Goal: Task Accomplishment & Management: Manage account settings

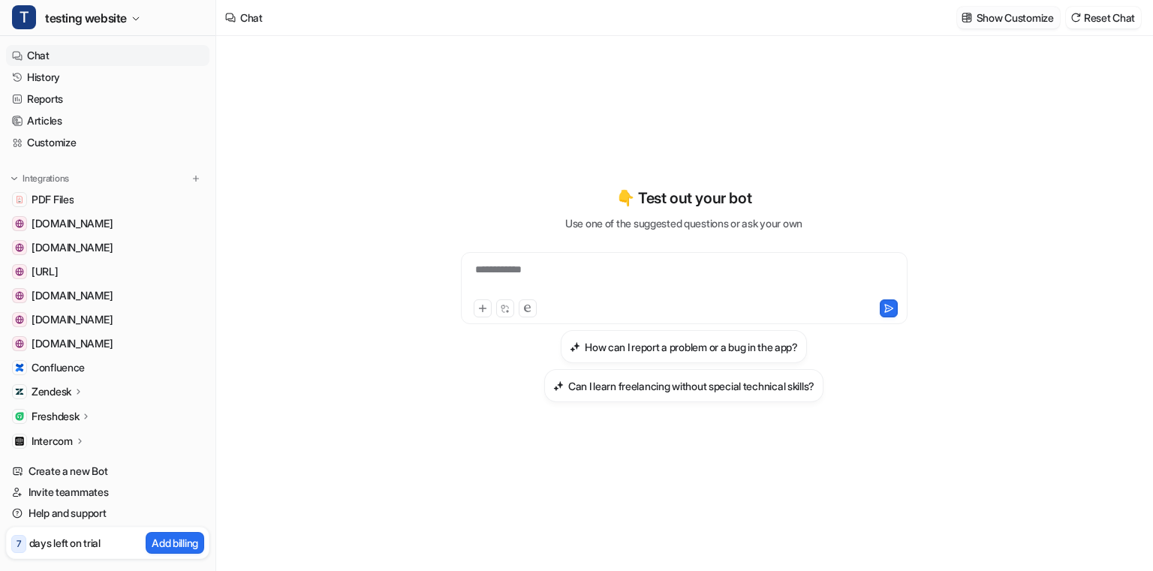
click at [1007, 18] on p "Show Customize" at bounding box center [1015, 18] width 77 height 16
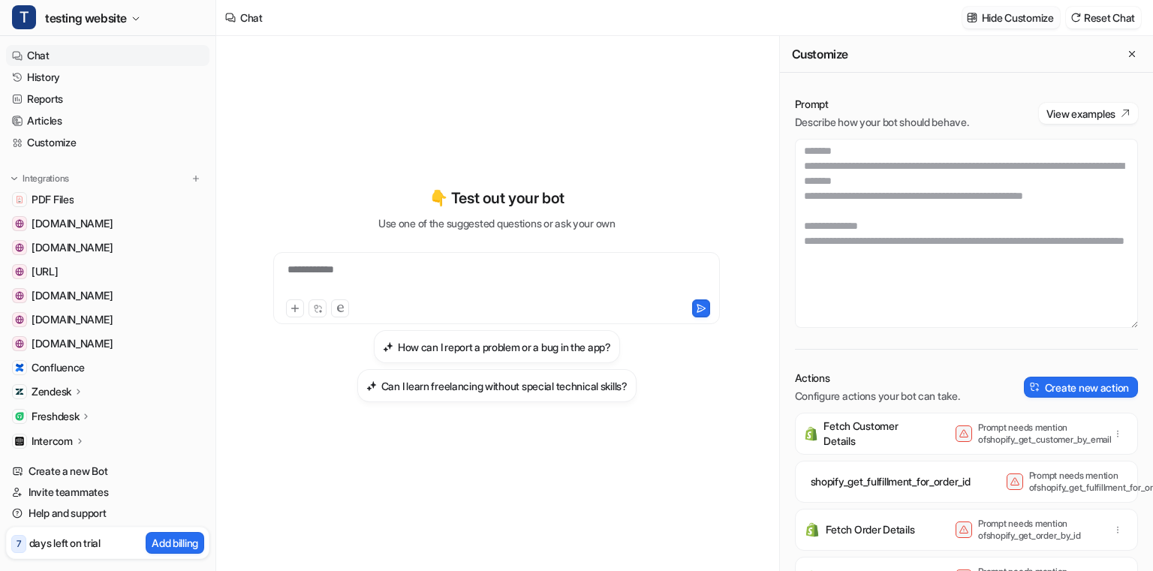
click at [1007, 18] on p "Hide Customize" at bounding box center [1018, 18] width 72 height 16
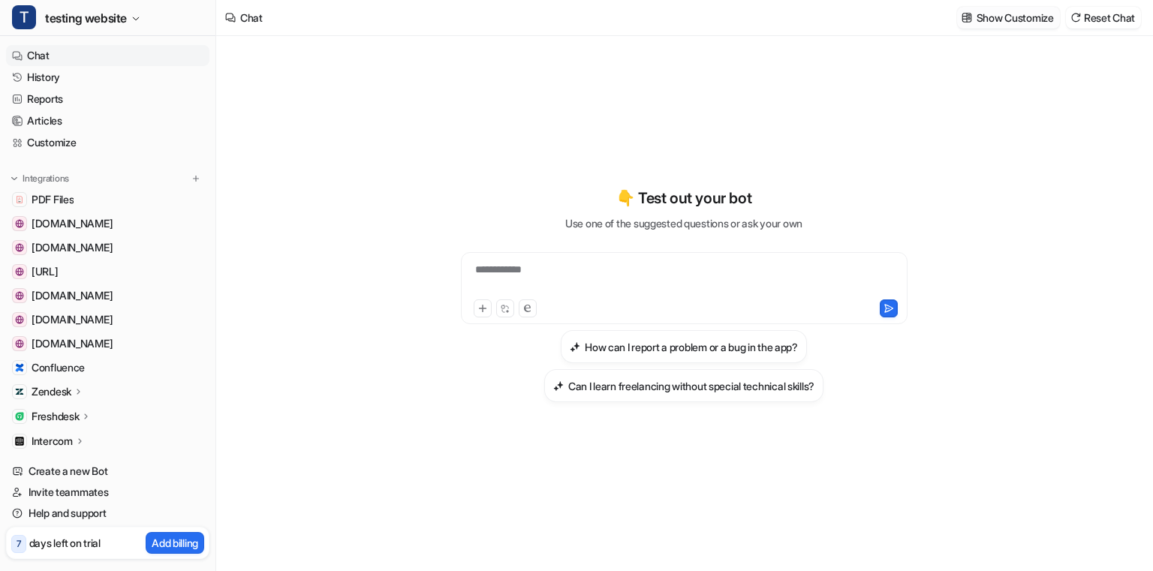
click at [1007, 18] on p "Show Customize" at bounding box center [1015, 18] width 77 height 16
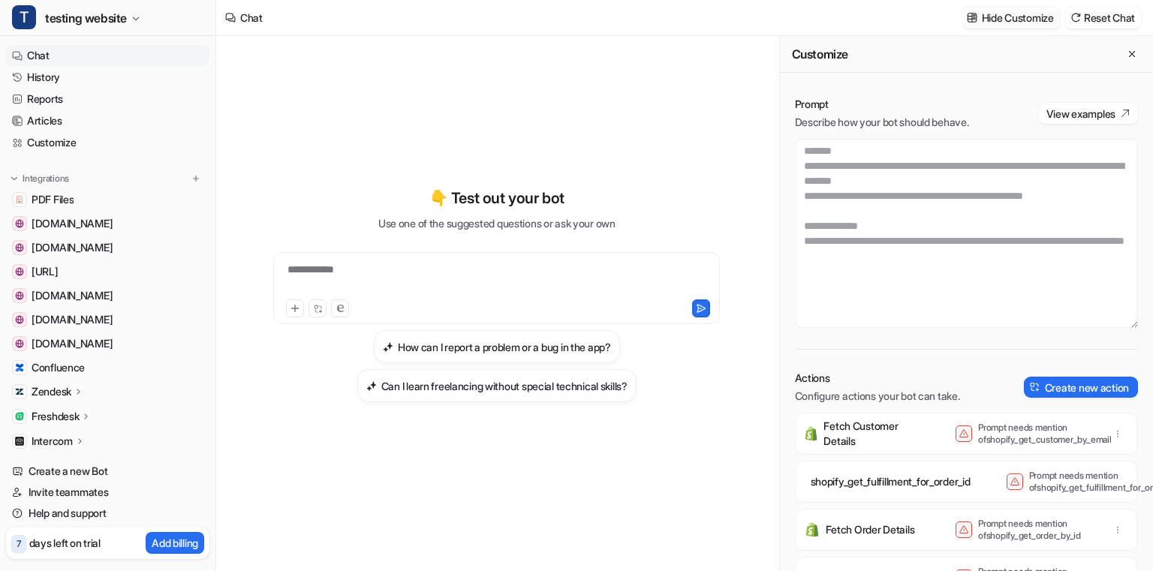
click at [1007, 18] on p "Hide Customize" at bounding box center [1018, 18] width 72 height 16
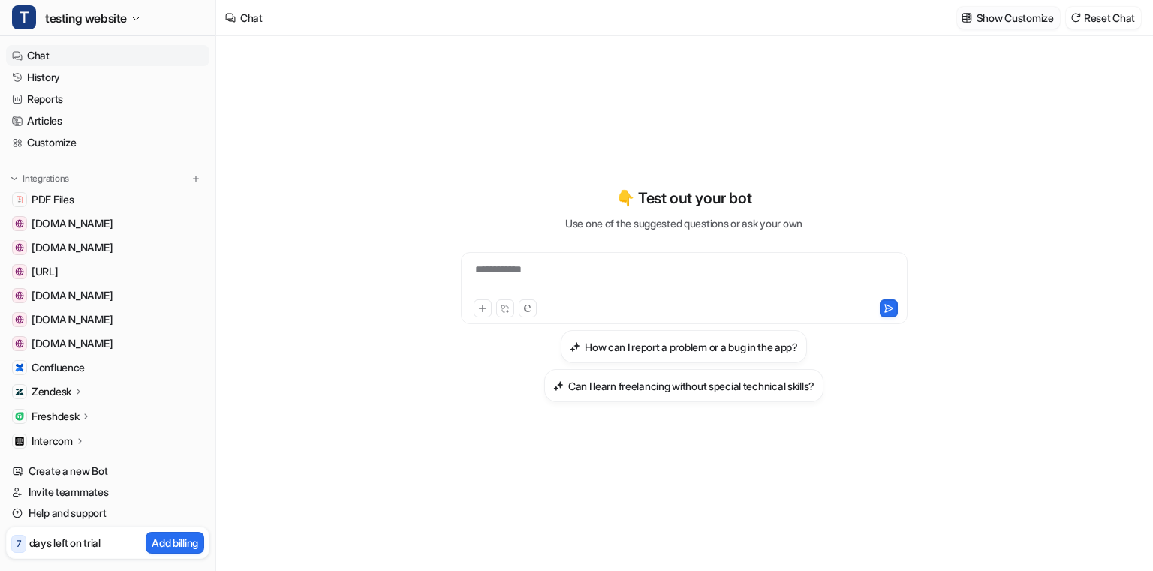
click at [1007, 18] on p "Show Customize" at bounding box center [1015, 18] width 77 height 16
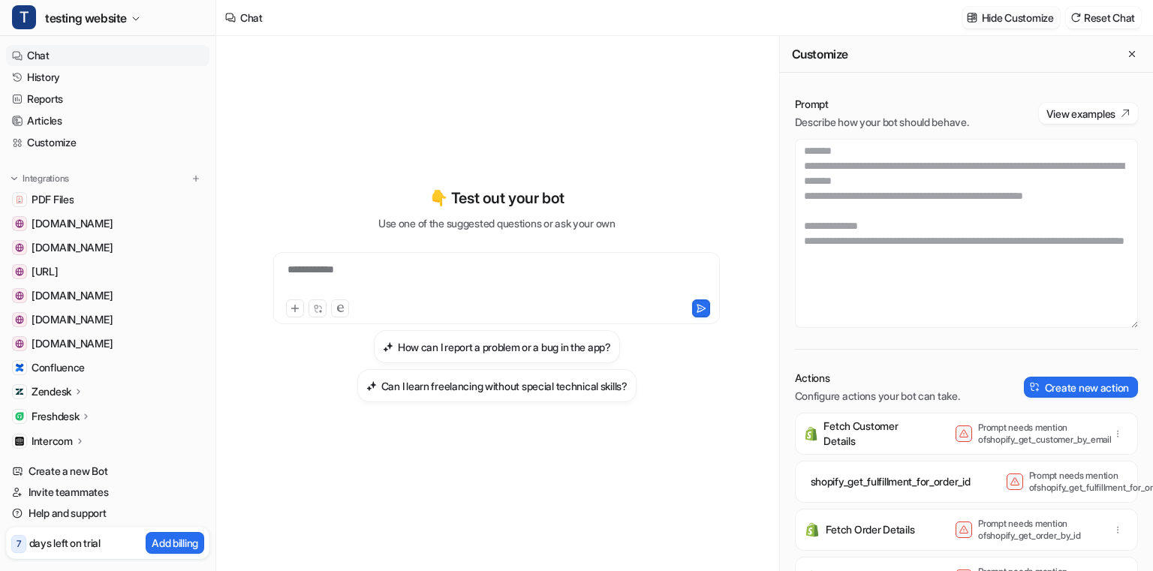
click at [1007, 18] on p "Hide Customize" at bounding box center [1018, 18] width 72 height 16
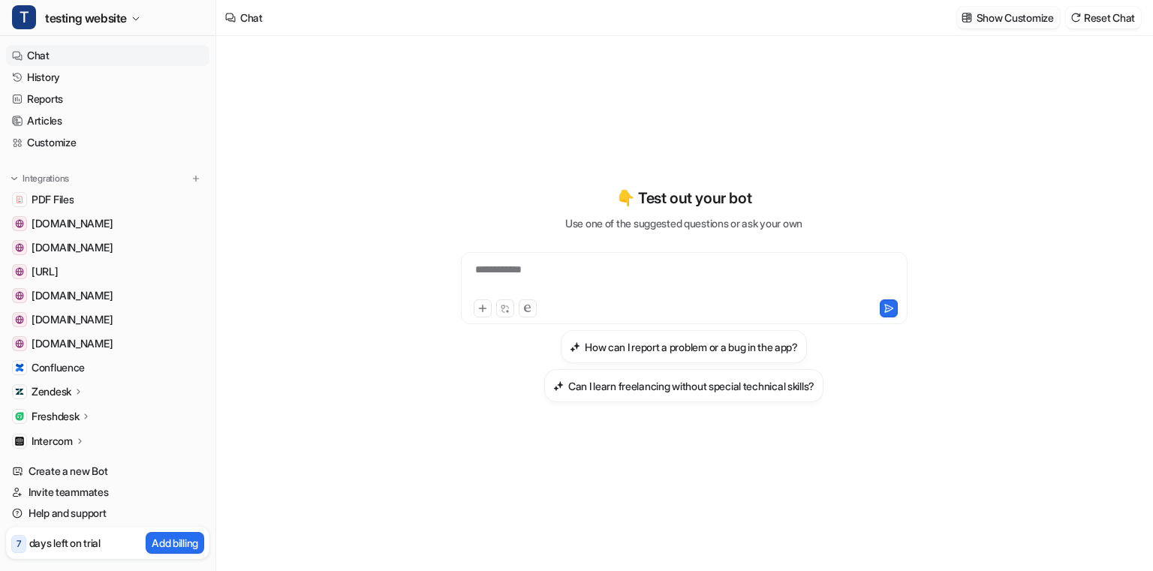
click at [1007, 18] on p "Show Customize" at bounding box center [1015, 18] width 77 height 16
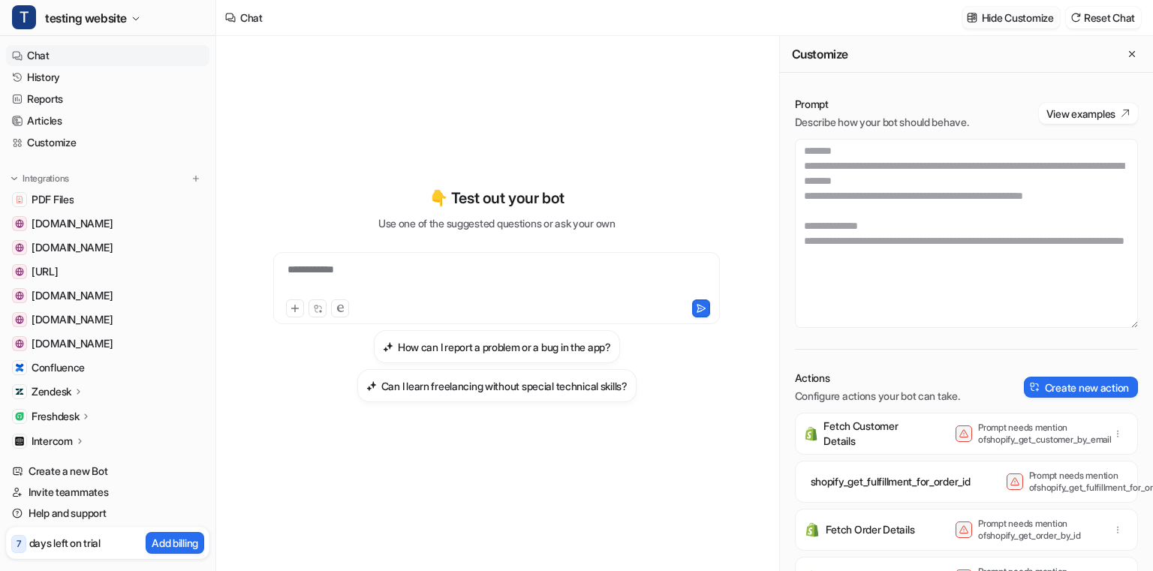
click at [1007, 18] on p "Hide Customize" at bounding box center [1018, 18] width 72 height 16
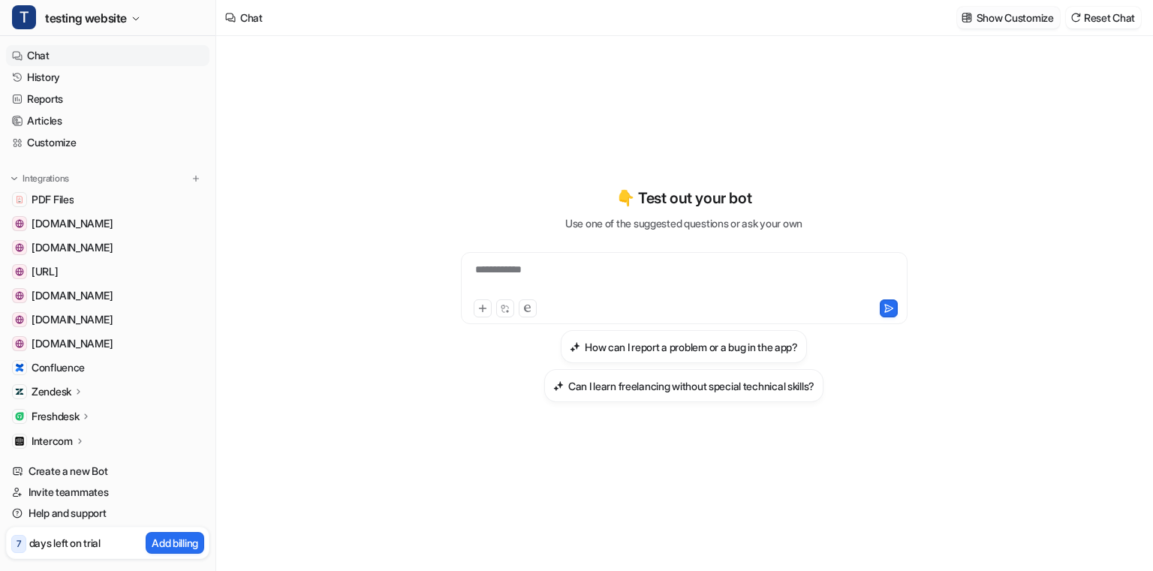
click at [1007, 18] on p "Show Customize" at bounding box center [1015, 18] width 77 height 16
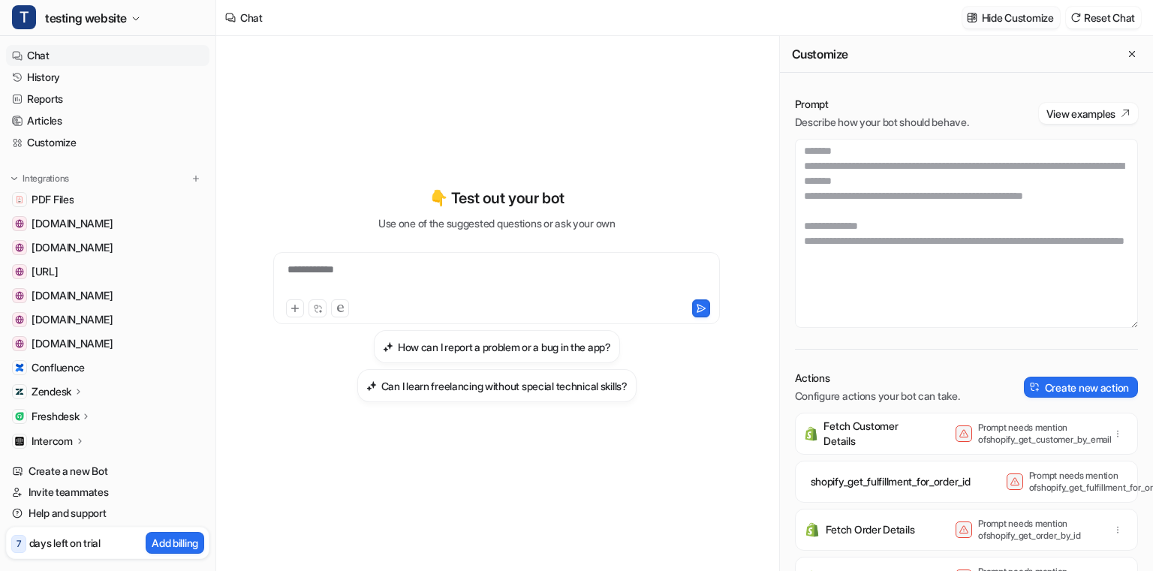
click at [1007, 18] on p "Hide Customize" at bounding box center [1018, 18] width 72 height 16
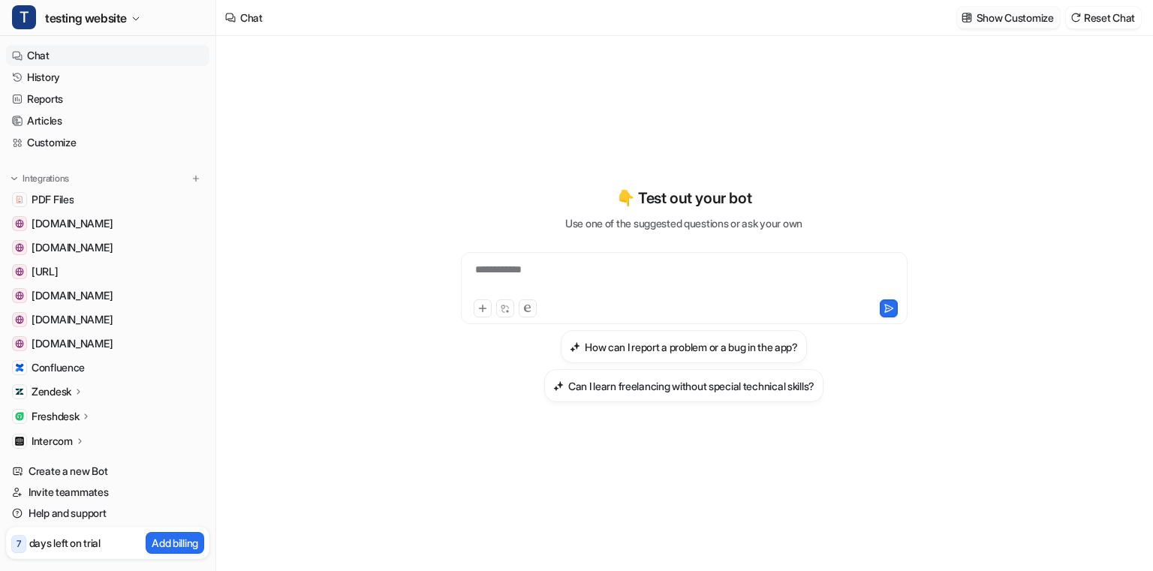
click at [1007, 18] on p "Show Customize" at bounding box center [1015, 18] width 77 height 16
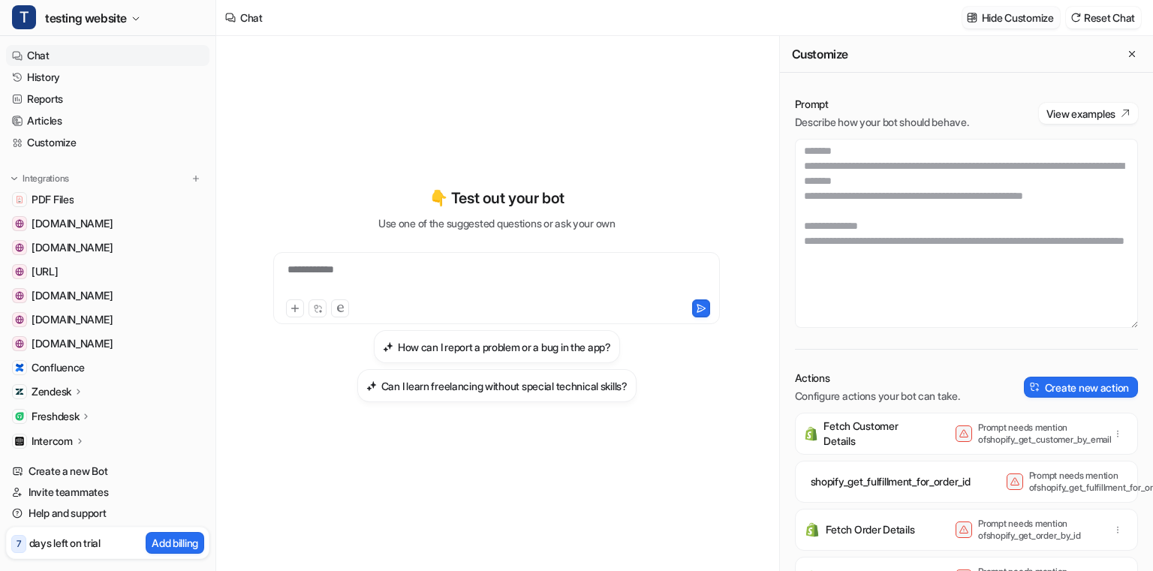
click at [1007, 18] on p "Hide Customize" at bounding box center [1018, 18] width 72 height 16
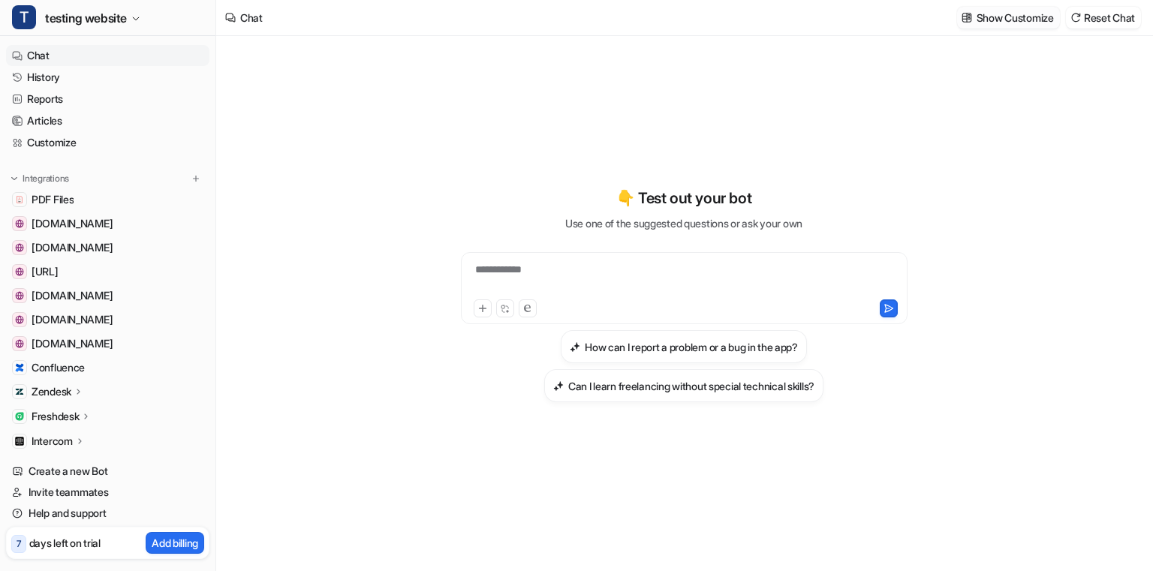
click at [1007, 18] on p "Show Customize" at bounding box center [1015, 18] width 77 height 16
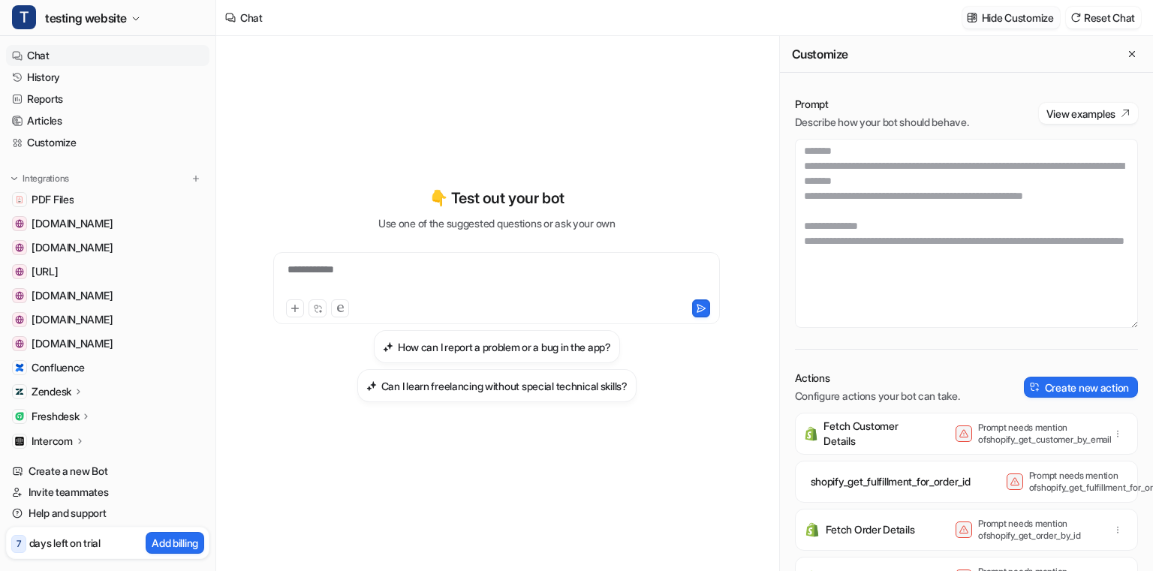
click at [1007, 18] on p "Hide Customize" at bounding box center [1018, 18] width 72 height 16
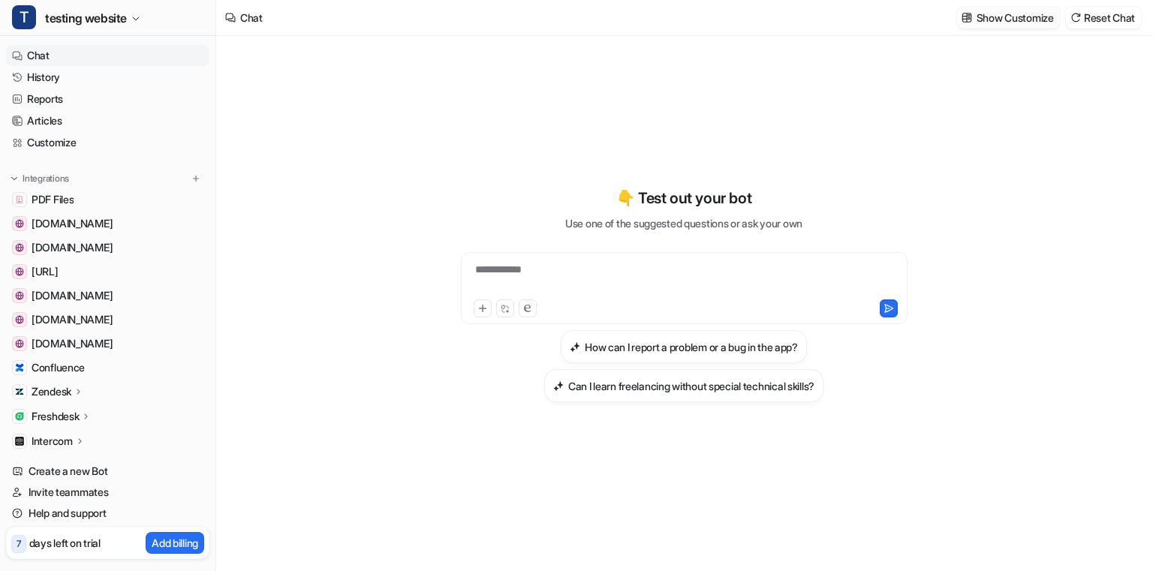
click at [1007, 18] on p "Show Customize" at bounding box center [1015, 18] width 77 height 16
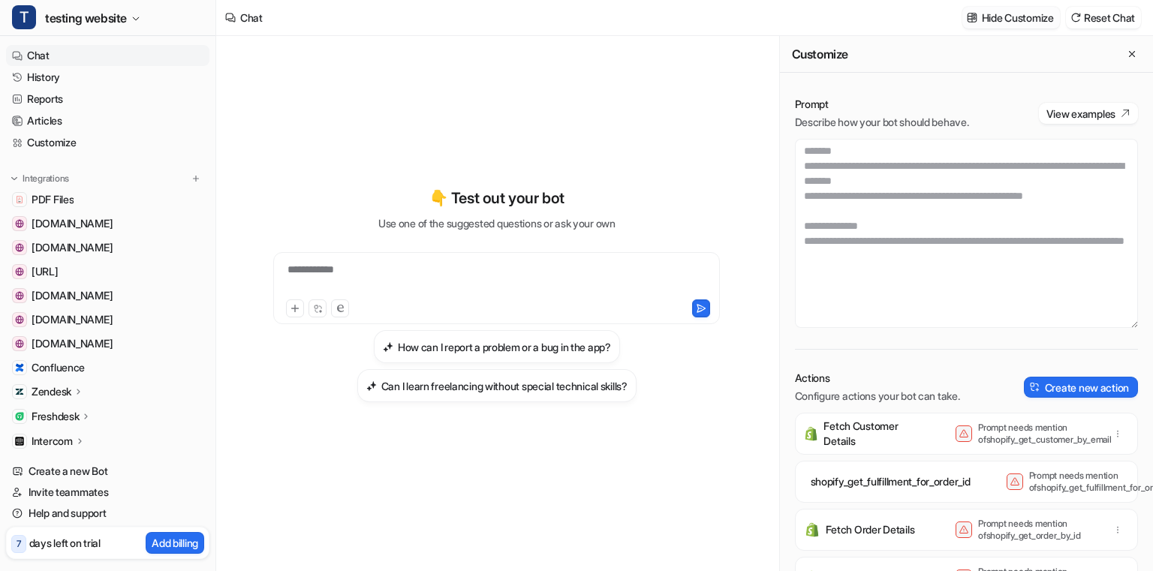
click at [1007, 18] on p "Hide Customize" at bounding box center [1018, 18] width 72 height 16
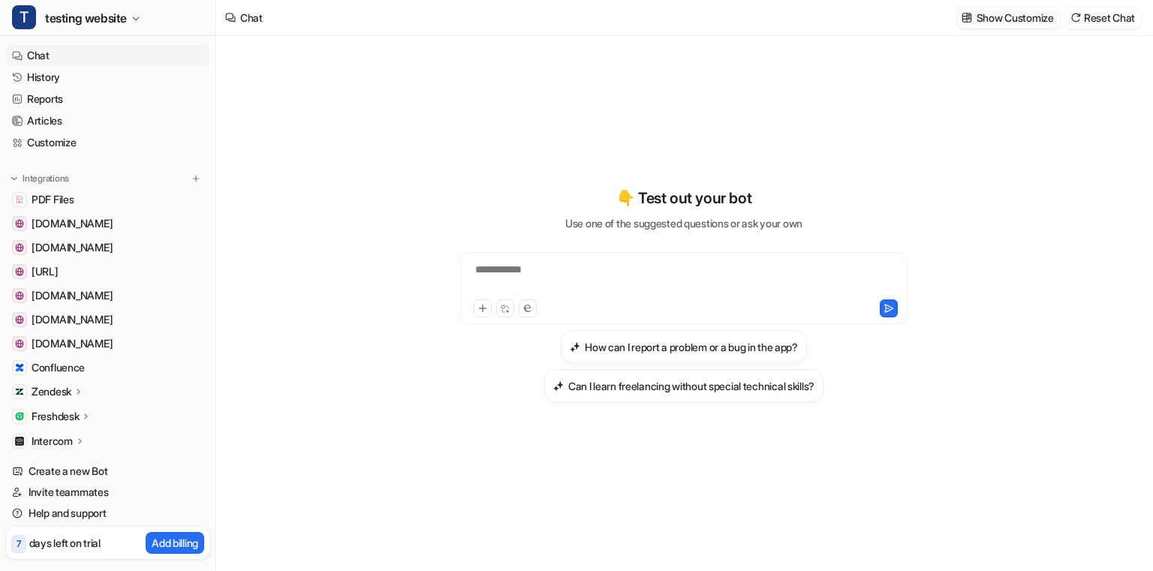
click at [977, 23] on p "Show Customize" at bounding box center [1015, 18] width 77 height 16
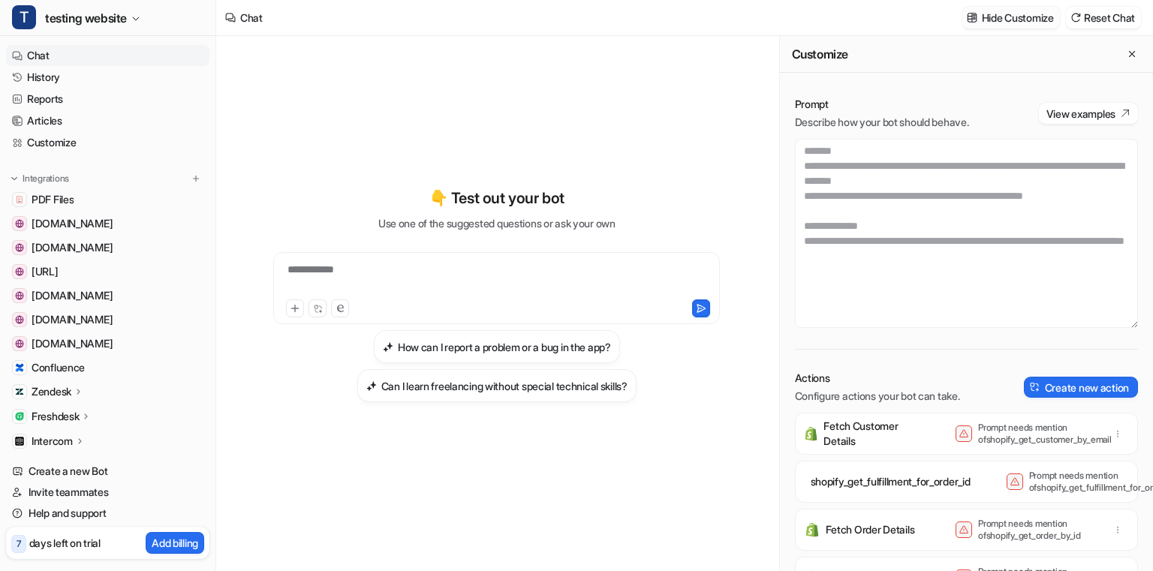
click at [989, 20] on p "Hide Customize" at bounding box center [1018, 18] width 72 height 16
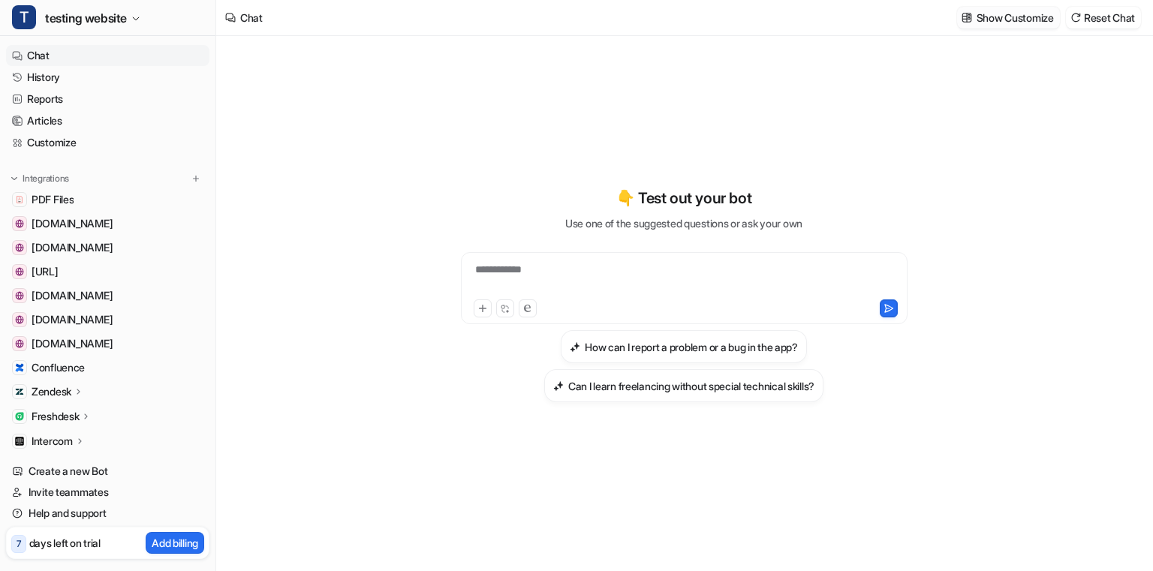
click at [989, 20] on p "Show Customize" at bounding box center [1015, 18] width 77 height 16
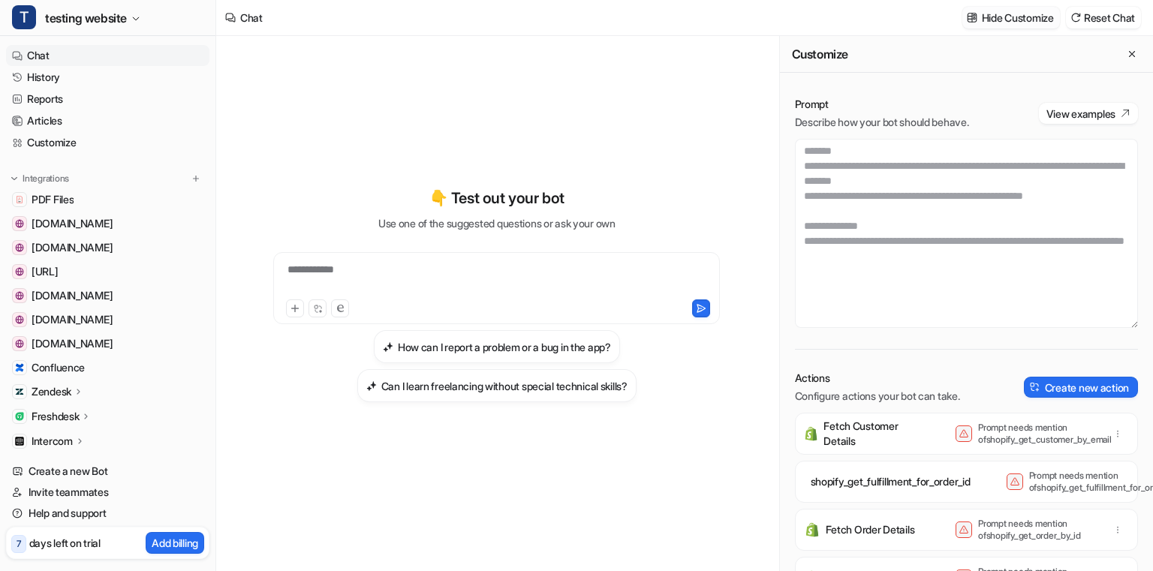
click at [989, 20] on p "Hide Customize" at bounding box center [1018, 18] width 72 height 16
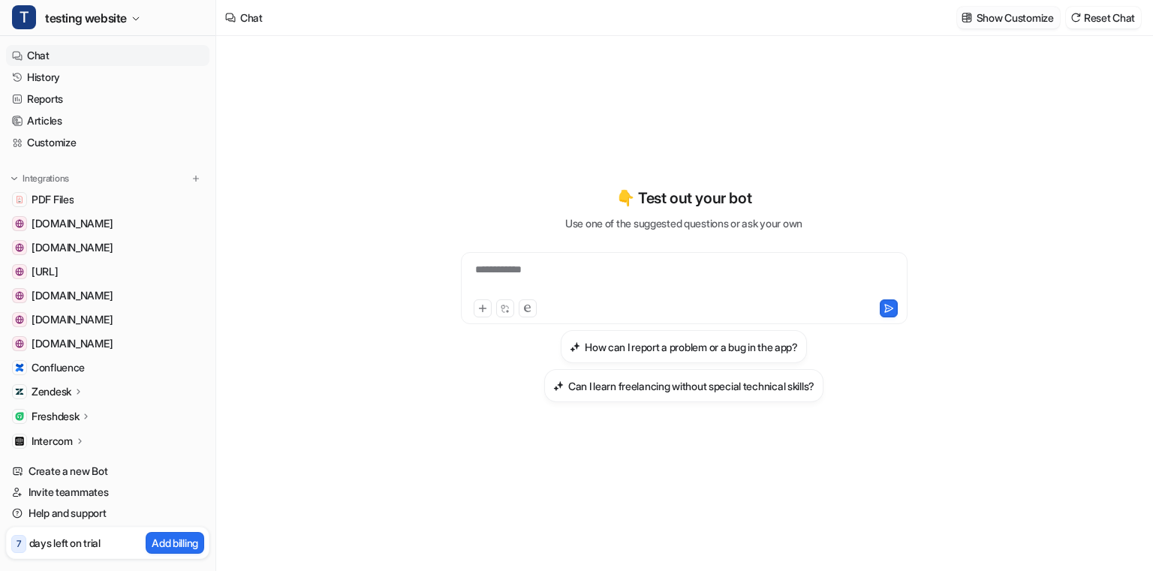
click at [989, 20] on p "Show Customize" at bounding box center [1015, 18] width 77 height 16
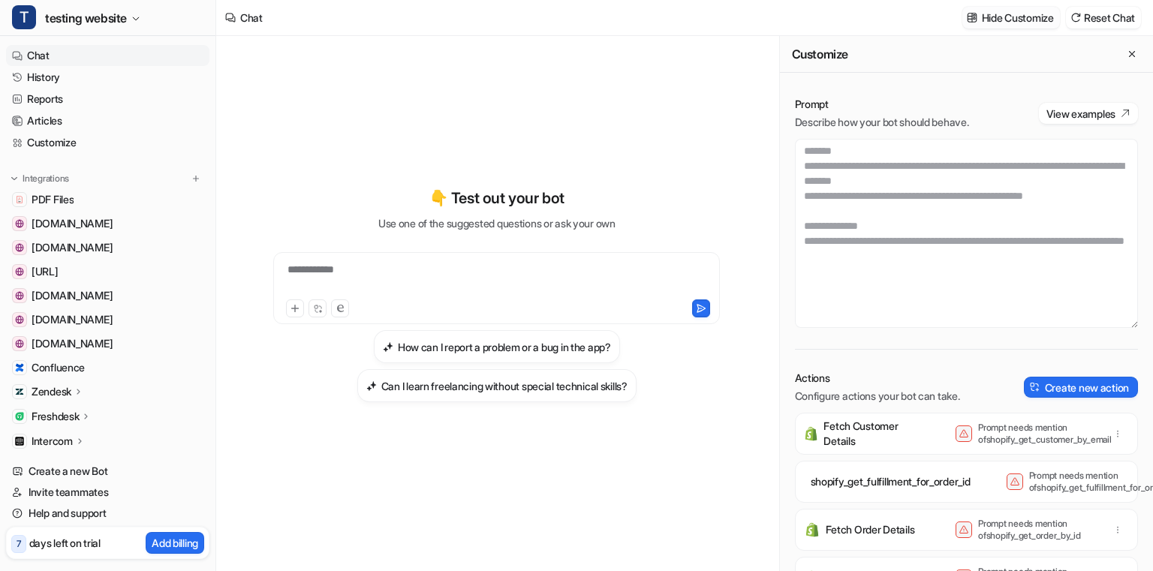
click at [989, 20] on p "Hide Customize" at bounding box center [1018, 18] width 72 height 16
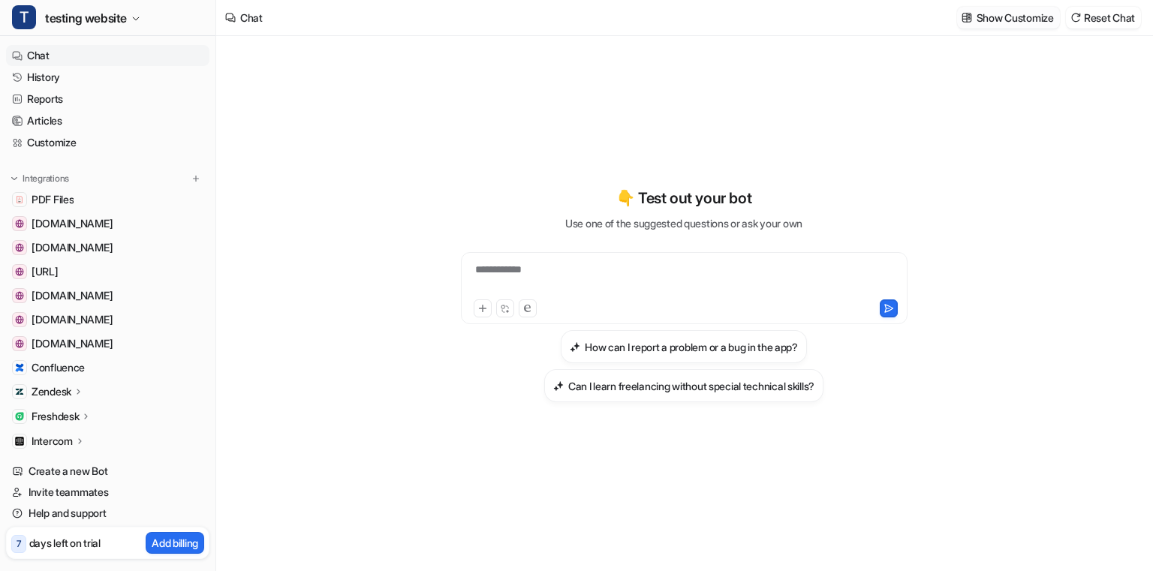
click at [989, 20] on p "Show Customize" at bounding box center [1015, 18] width 77 height 16
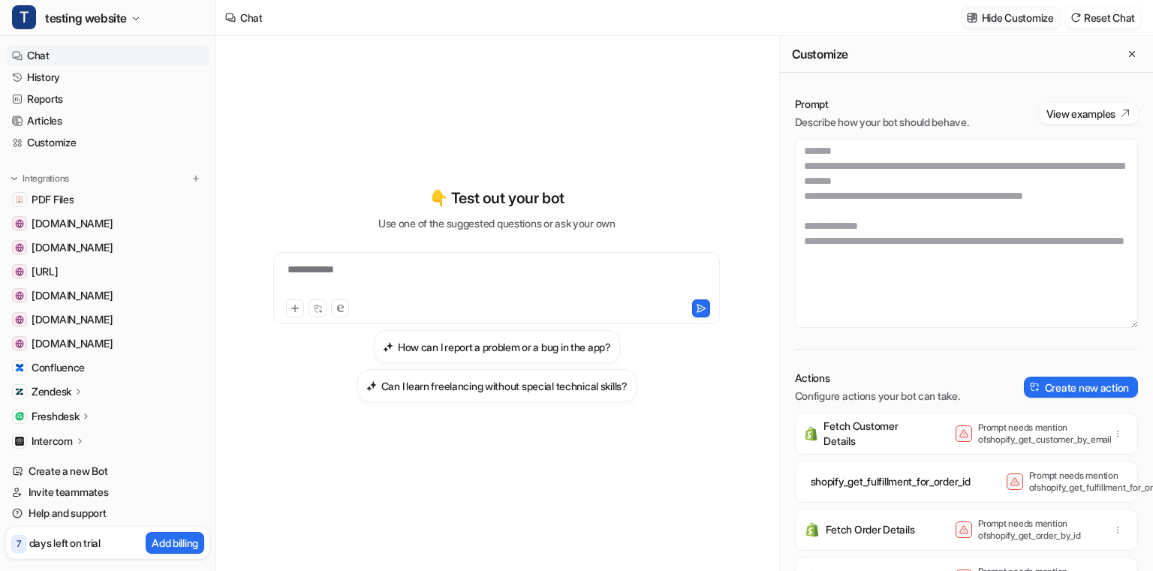
click at [989, 20] on p "Hide Customize" at bounding box center [1018, 18] width 72 height 16
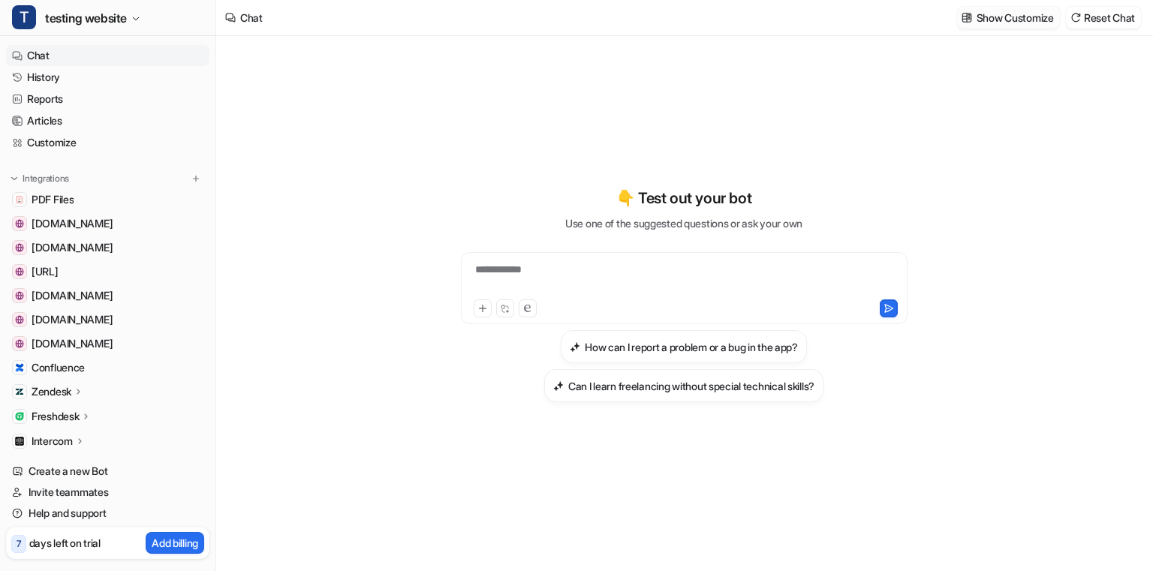
click at [989, 20] on p "Show Customize" at bounding box center [1015, 18] width 77 height 16
click at [979, 20] on p "Show Customize" at bounding box center [1015, 18] width 77 height 16
click at [122, 147] on link "Customize" at bounding box center [107, 142] width 203 height 21
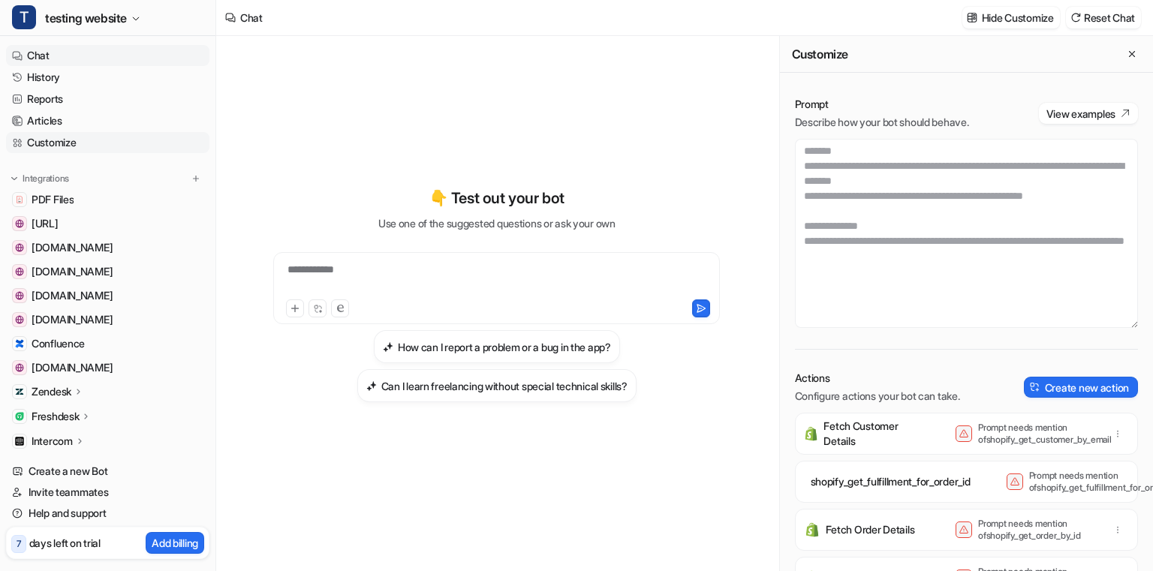
click at [122, 147] on link "Customize" at bounding box center [107, 142] width 203 height 21
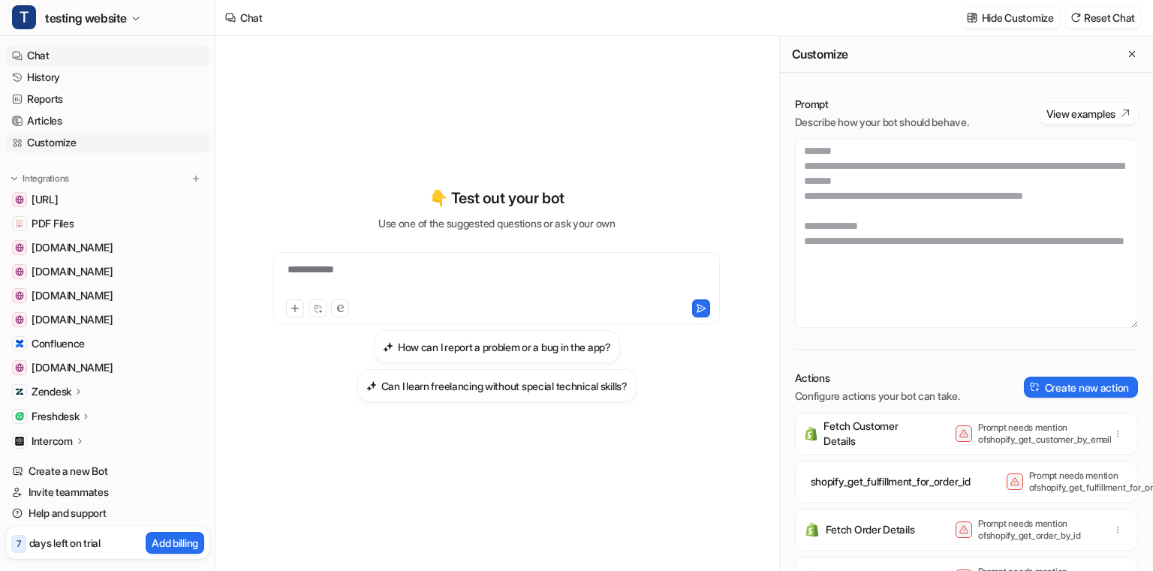
click at [122, 147] on link "Customize" at bounding box center [107, 142] width 203 height 21
